Goal: Task Accomplishment & Management: Complete application form

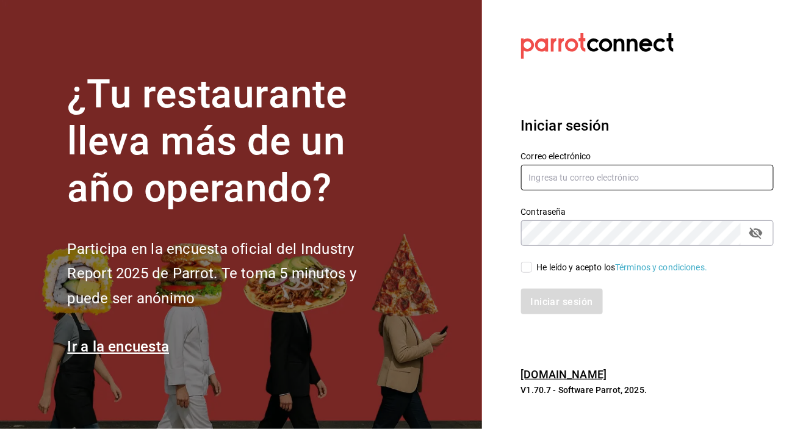
click at [647, 190] on input "text" at bounding box center [647, 178] width 253 height 26
type input "[EMAIL_ADDRESS][DOMAIN_NAME]"
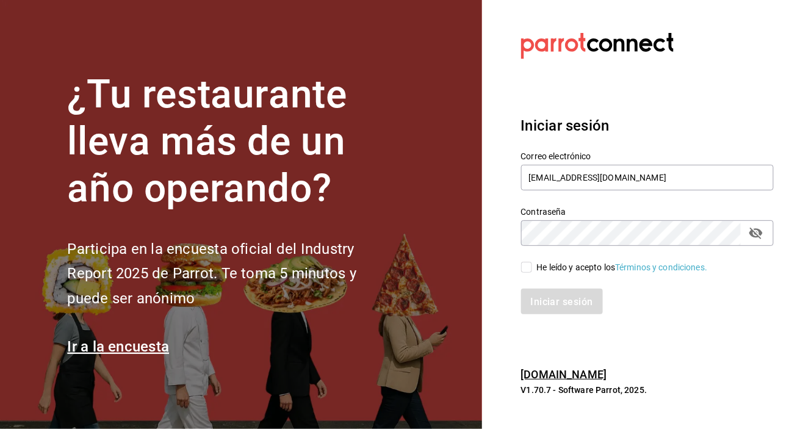
click at [525, 273] on input "He leído y acepto los Términos y condiciones." at bounding box center [526, 267] width 11 height 11
checkbox input "true"
click at [580, 314] on button "Iniciar sesión" at bounding box center [562, 302] width 83 height 26
